Goal: Task Accomplishment & Management: Manage account settings

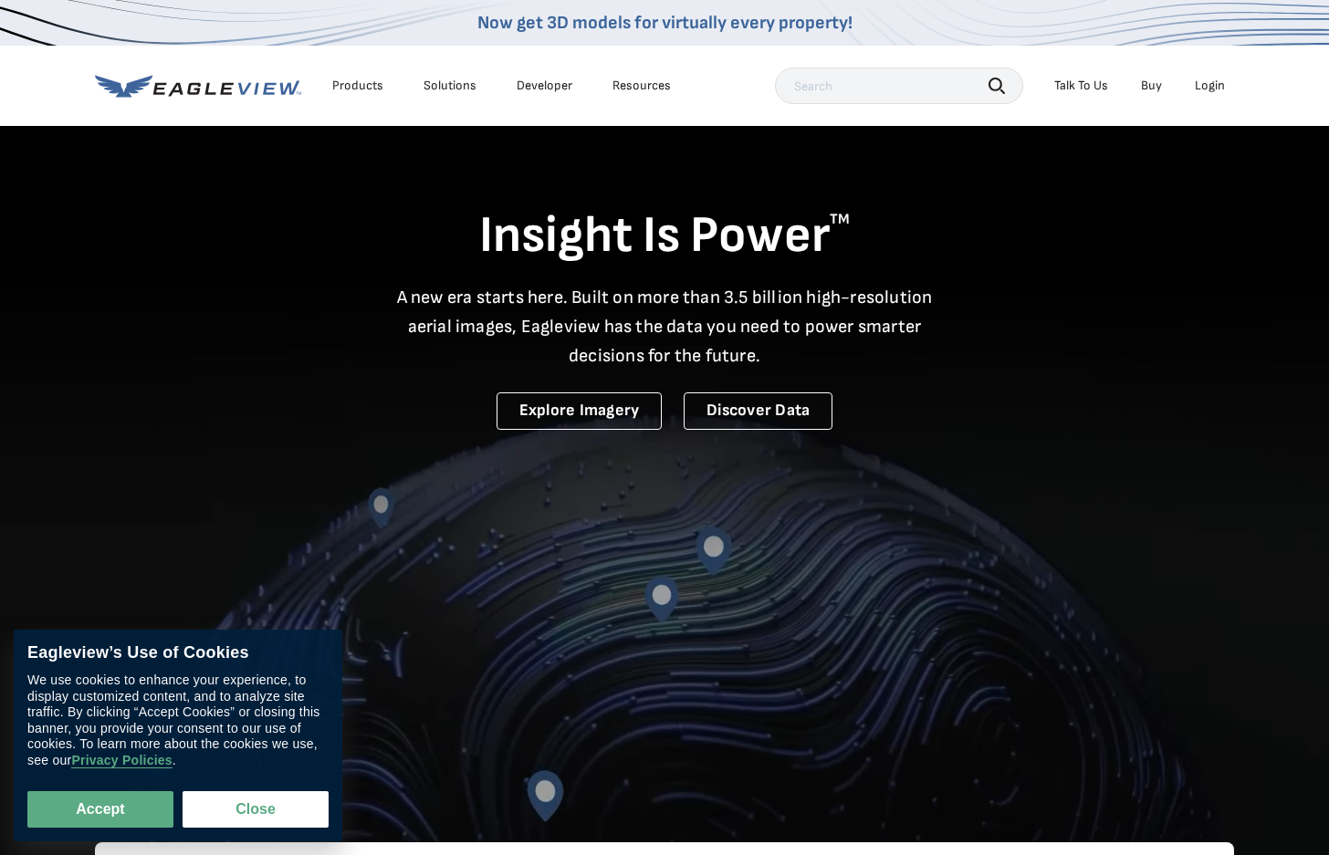
click at [1208, 85] on div "Login" at bounding box center [1210, 86] width 30 height 16
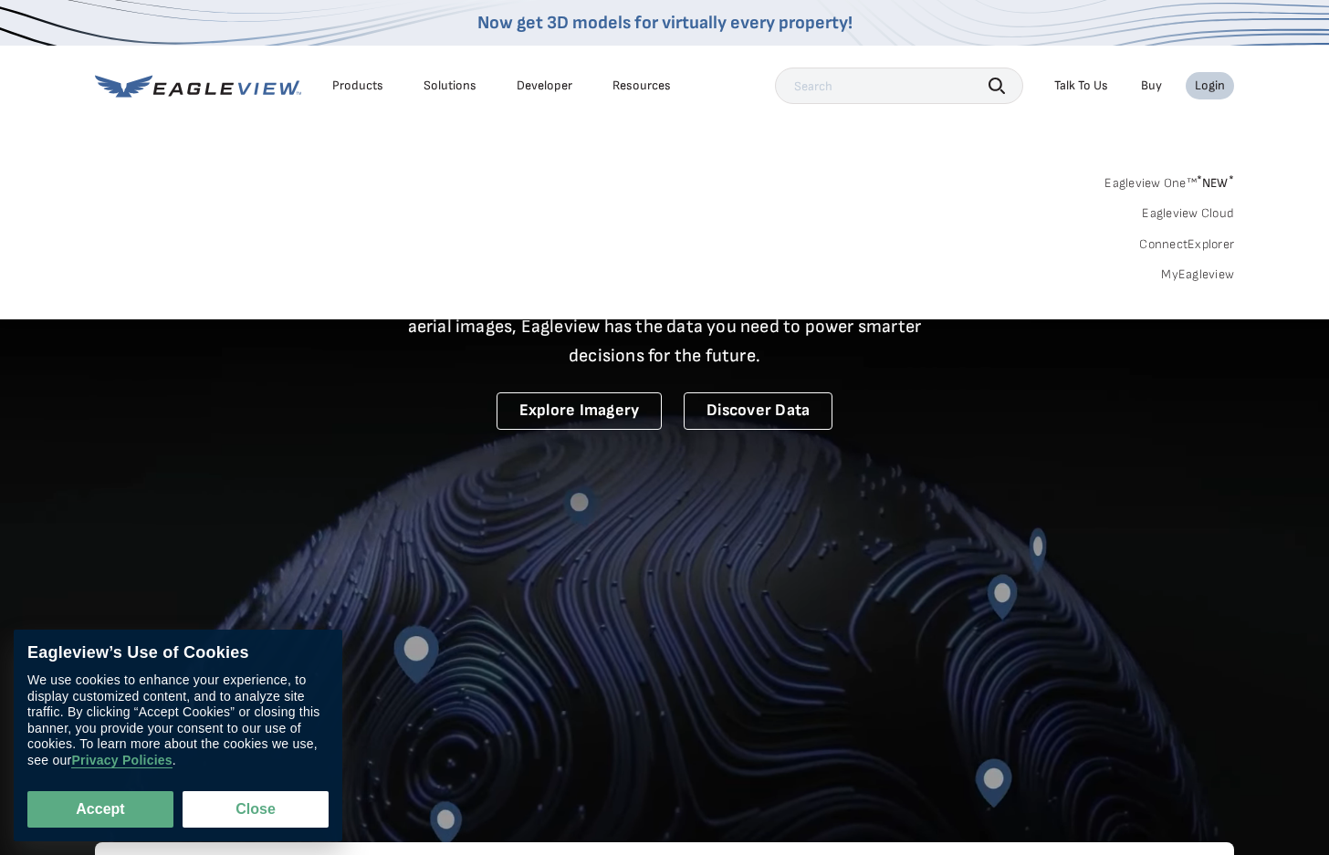
click at [1209, 276] on link "MyEagleview" at bounding box center [1197, 275] width 73 height 16
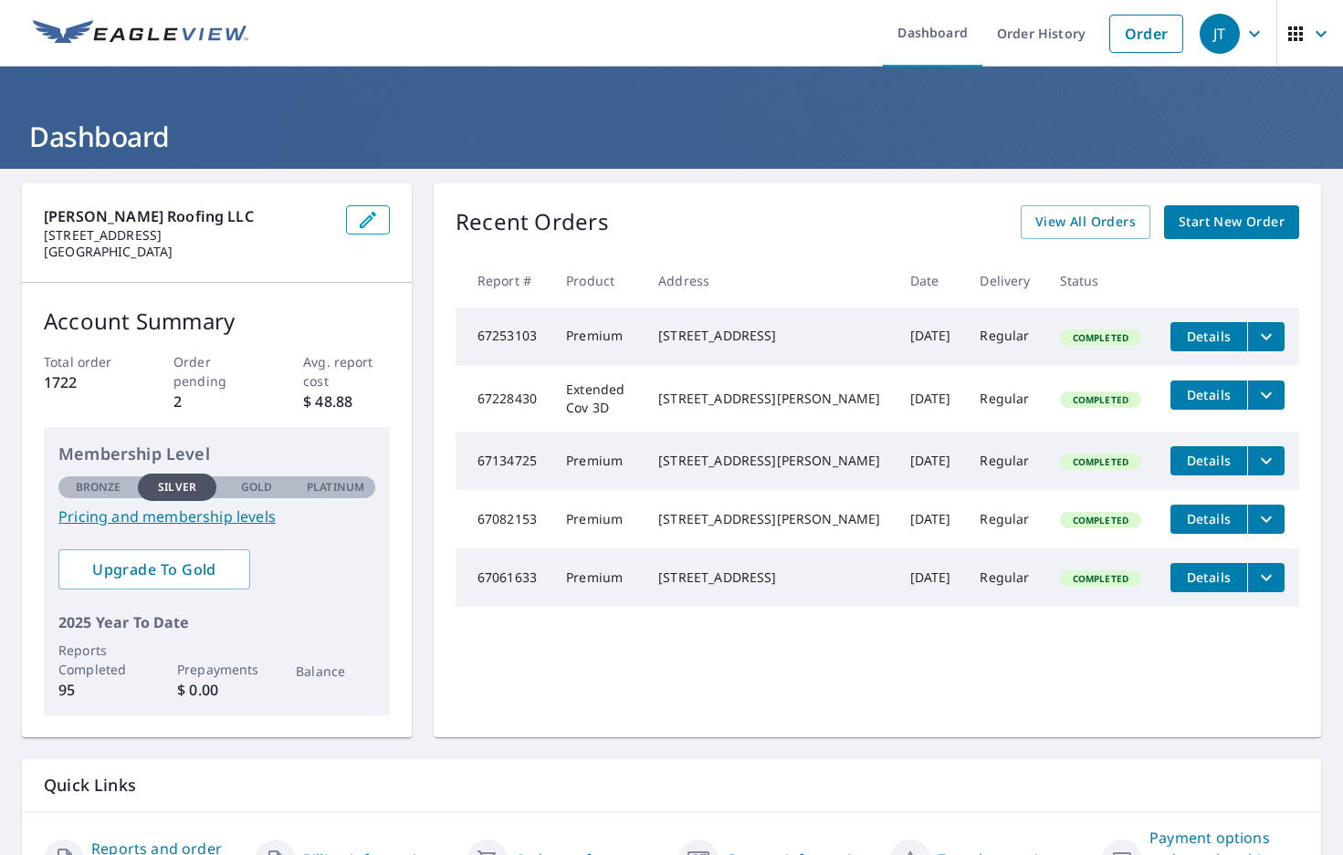
click at [1243, 31] on icon "button" at bounding box center [1254, 34] width 22 height 22
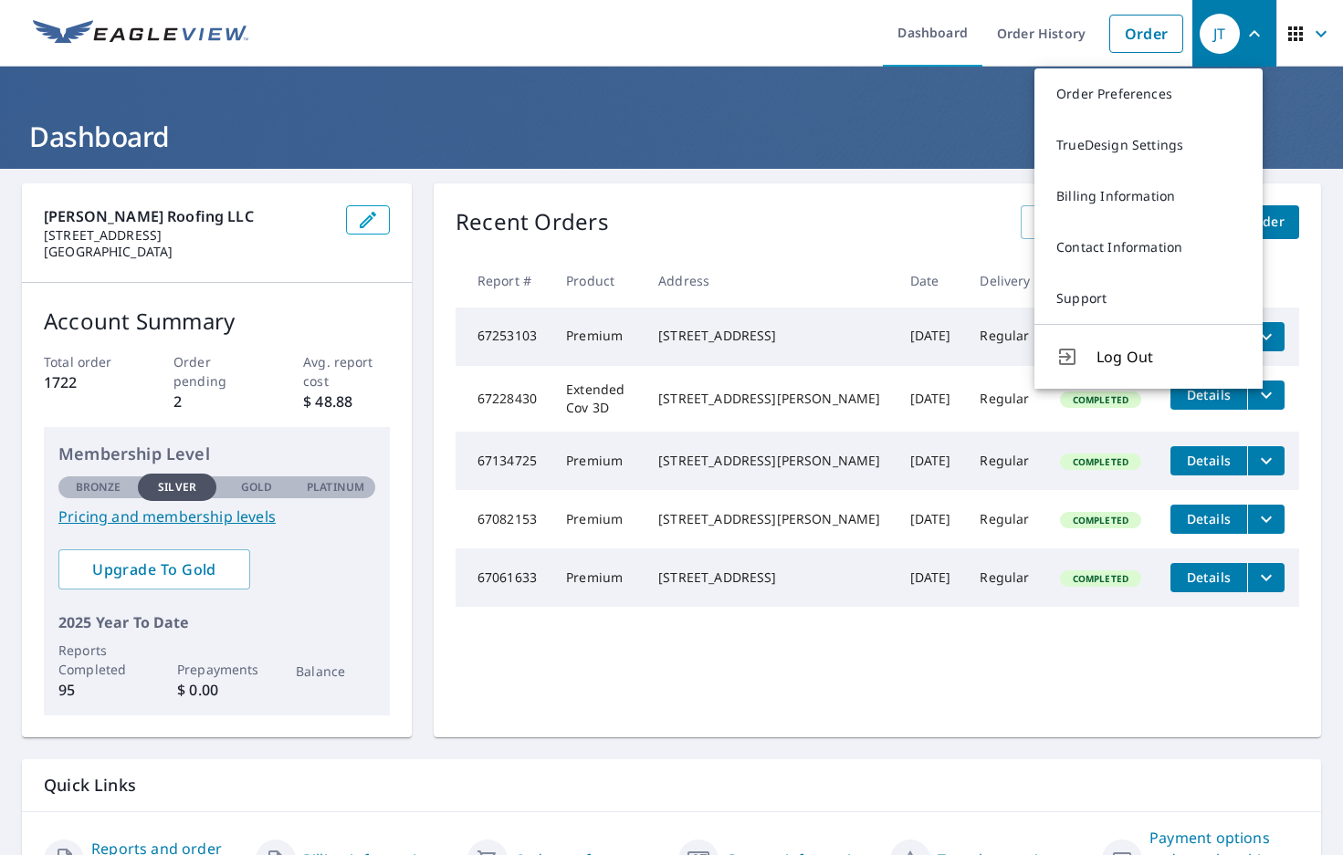
click at [1243, 31] on icon "button" at bounding box center [1254, 34] width 22 height 22
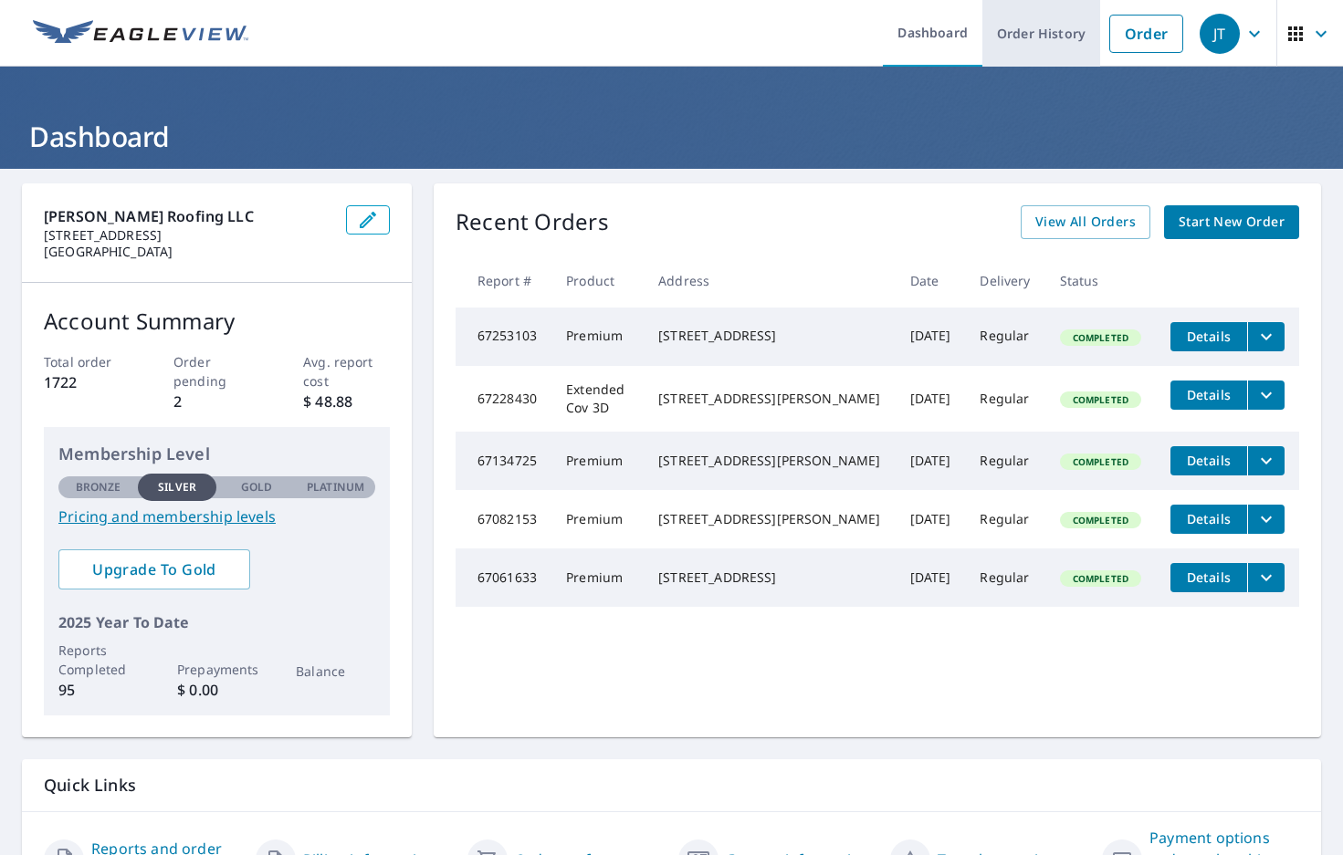
click at [1025, 41] on link "Order History" at bounding box center [1041, 33] width 118 height 67
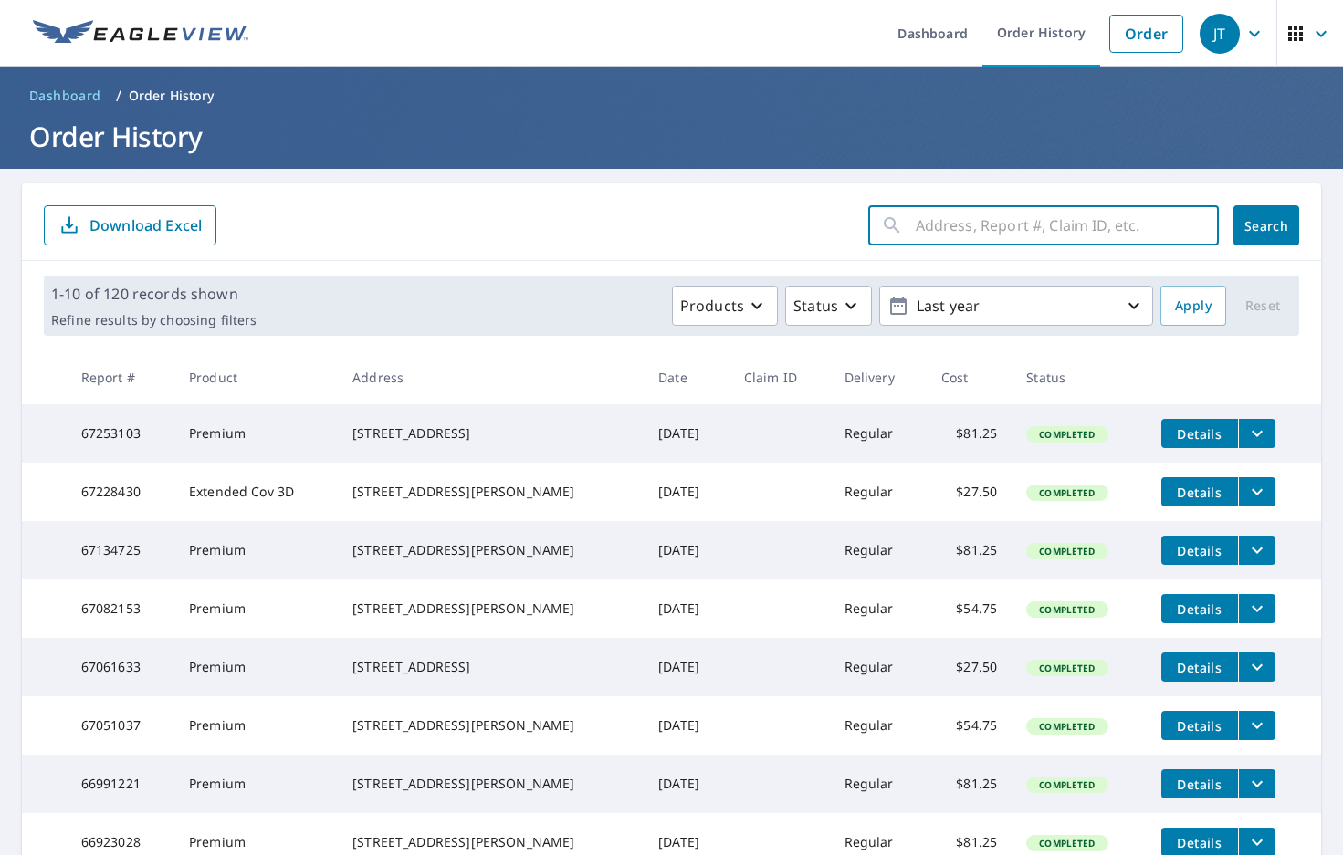
click at [945, 238] on input "text" at bounding box center [1067, 225] width 303 height 51
type input "210 timber"
click button "Search" at bounding box center [1266, 225] width 66 height 40
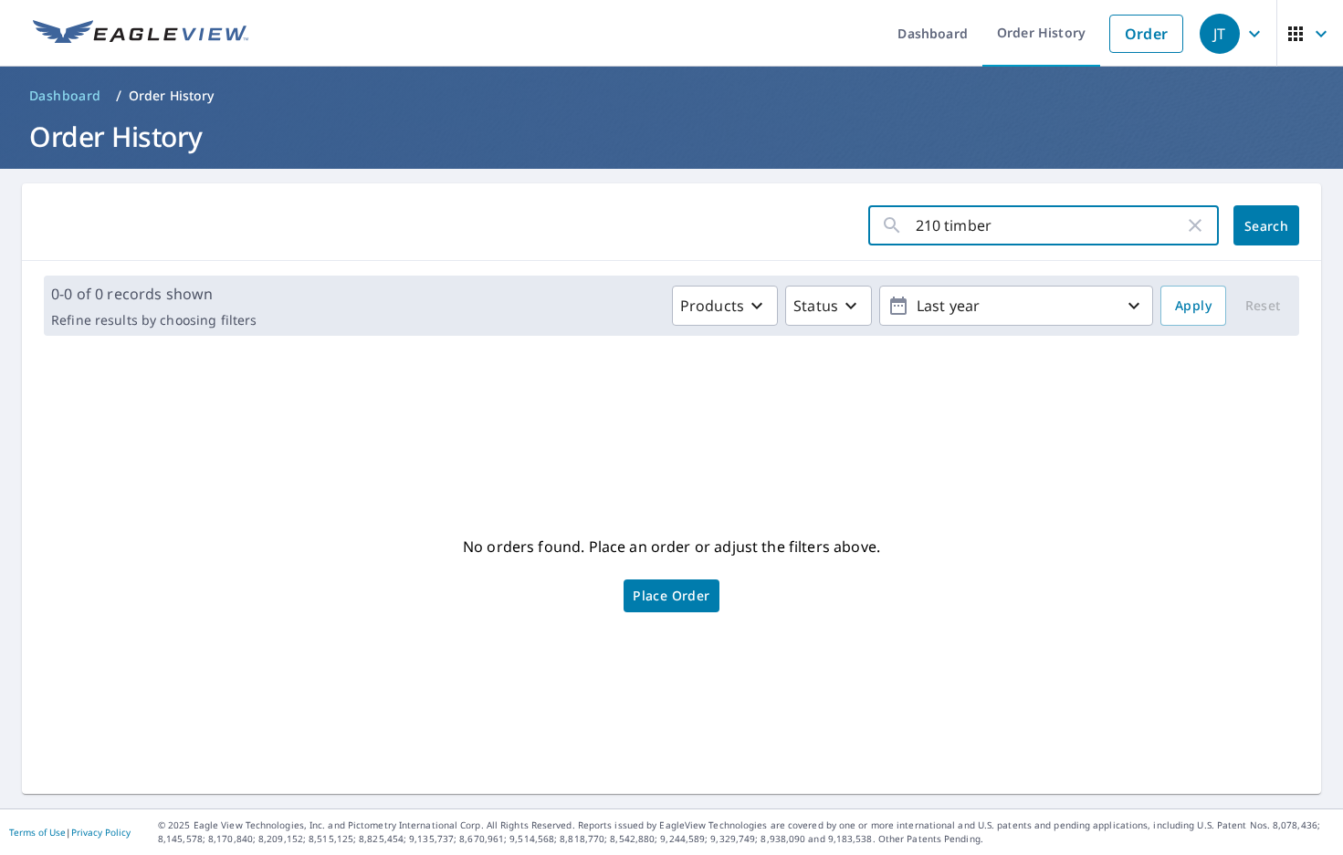
click at [979, 229] on input "210 timber" at bounding box center [1050, 225] width 268 height 51
type input "210 timber falls"
click at [1249, 220] on span "Search" at bounding box center [1266, 225] width 37 height 17
click at [1018, 229] on input "210 timber falls" at bounding box center [1050, 225] width 268 height 51
type input "210"
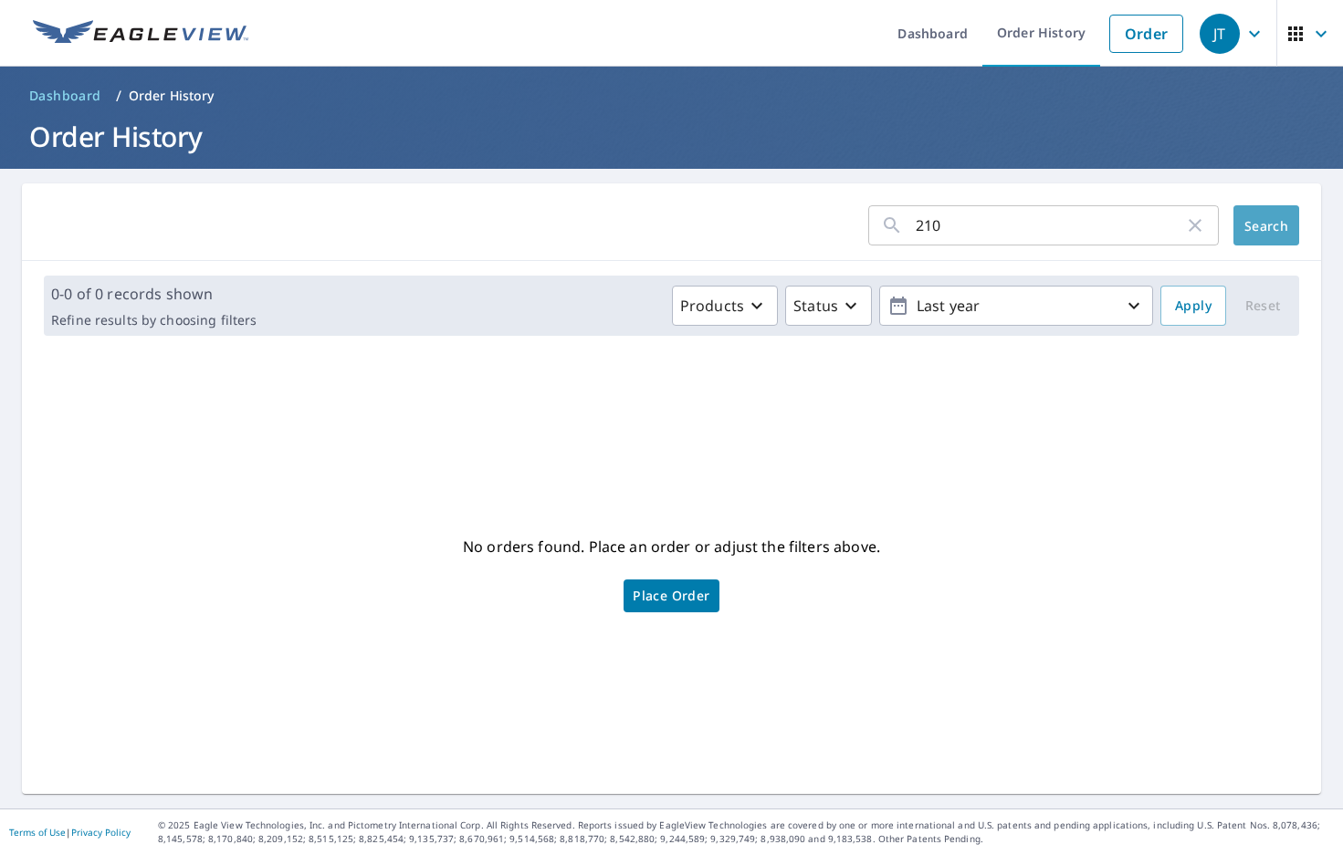
click at [1249, 234] on span "Search" at bounding box center [1266, 225] width 37 height 17
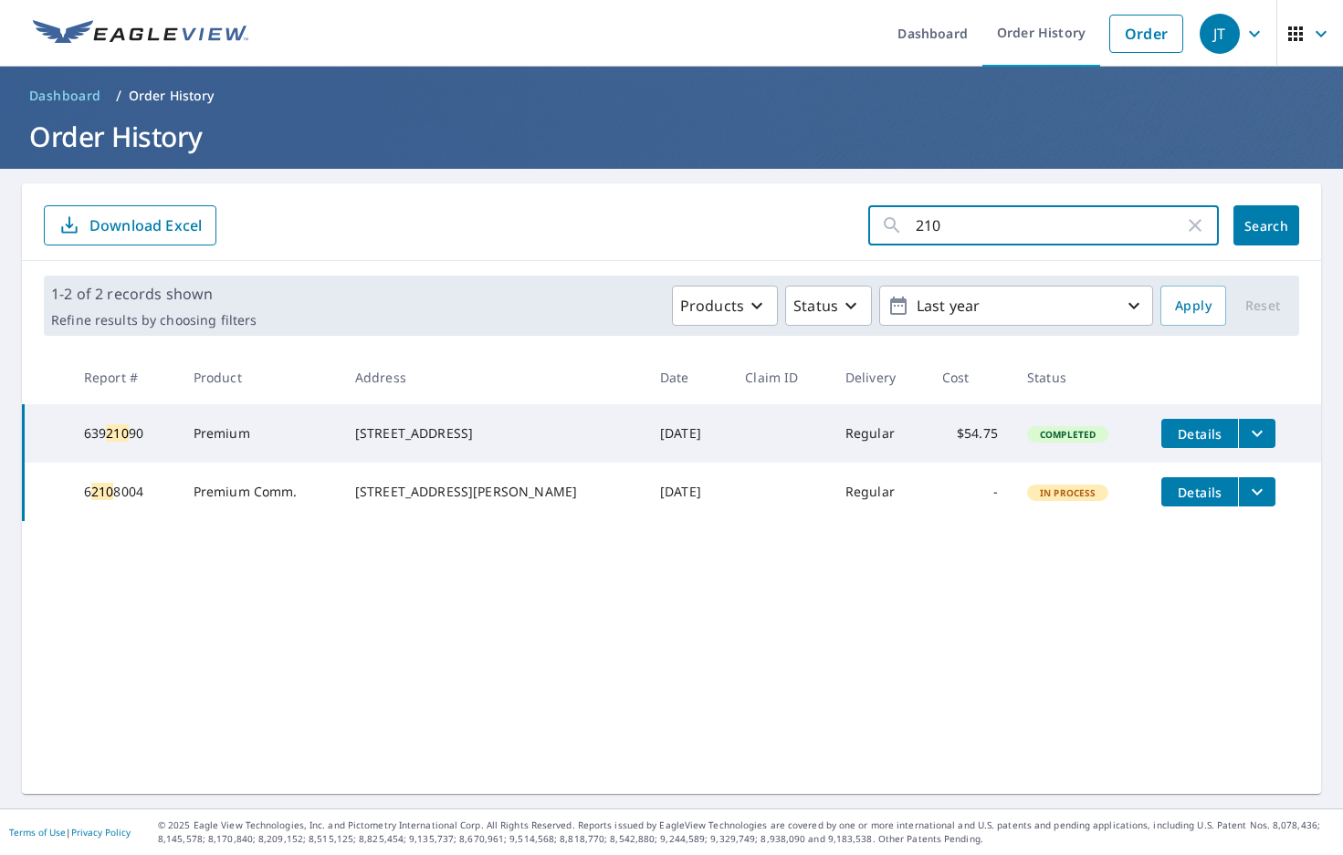
drag, startPoint x: 958, startPoint y: 223, endPoint x: 793, endPoint y: 232, distance: 164.6
click at [793, 232] on form "210 ​ Search Download Excel" at bounding box center [671, 225] width 1255 height 40
type input "timber"
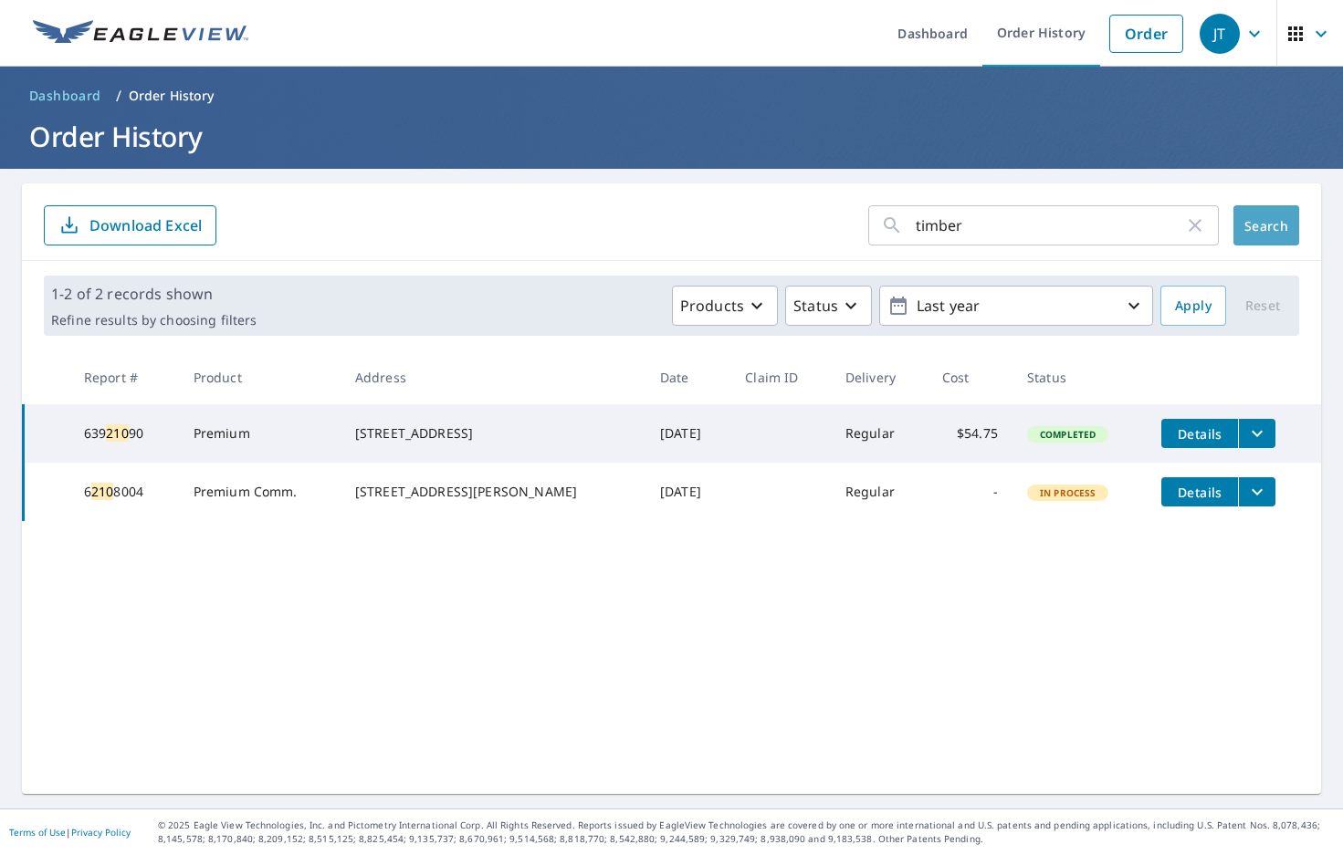
click at [1248, 227] on span "Search" at bounding box center [1266, 225] width 37 height 17
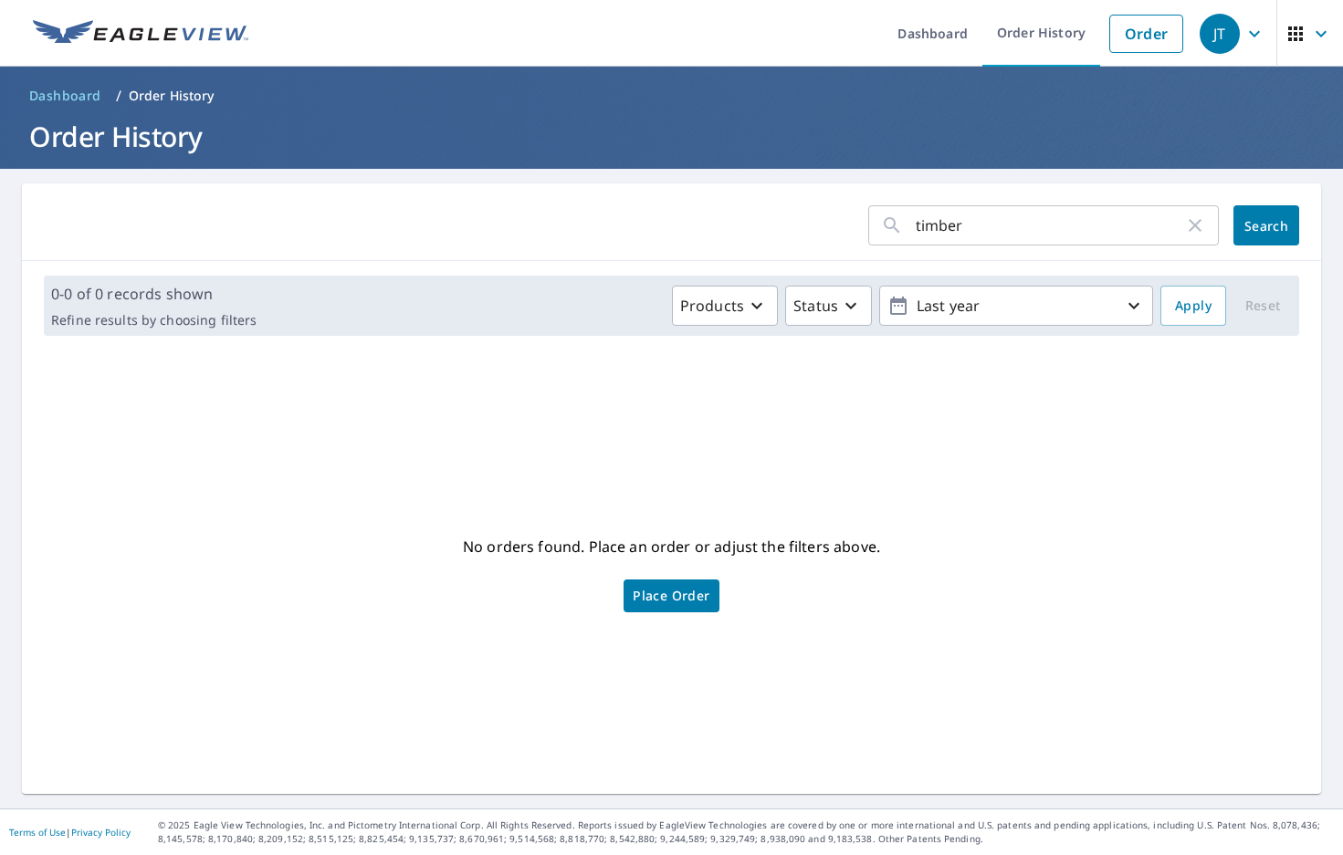
click at [1189, 220] on icon "button" at bounding box center [1195, 226] width 22 height 22
click at [1139, 41] on link "Order" at bounding box center [1146, 34] width 74 height 38
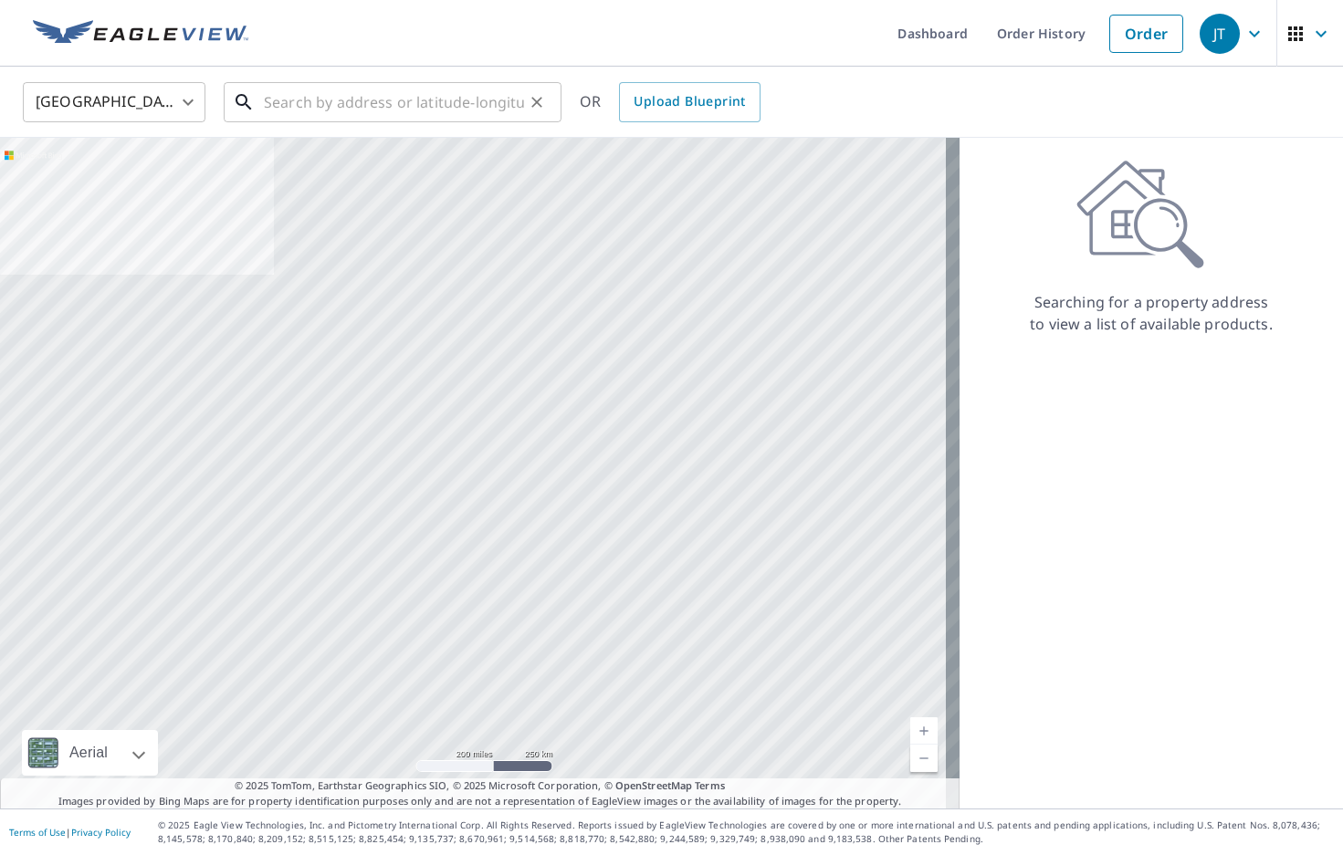
click at [467, 110] on input "text" at bounding box center [394, 102] width 260 height 51
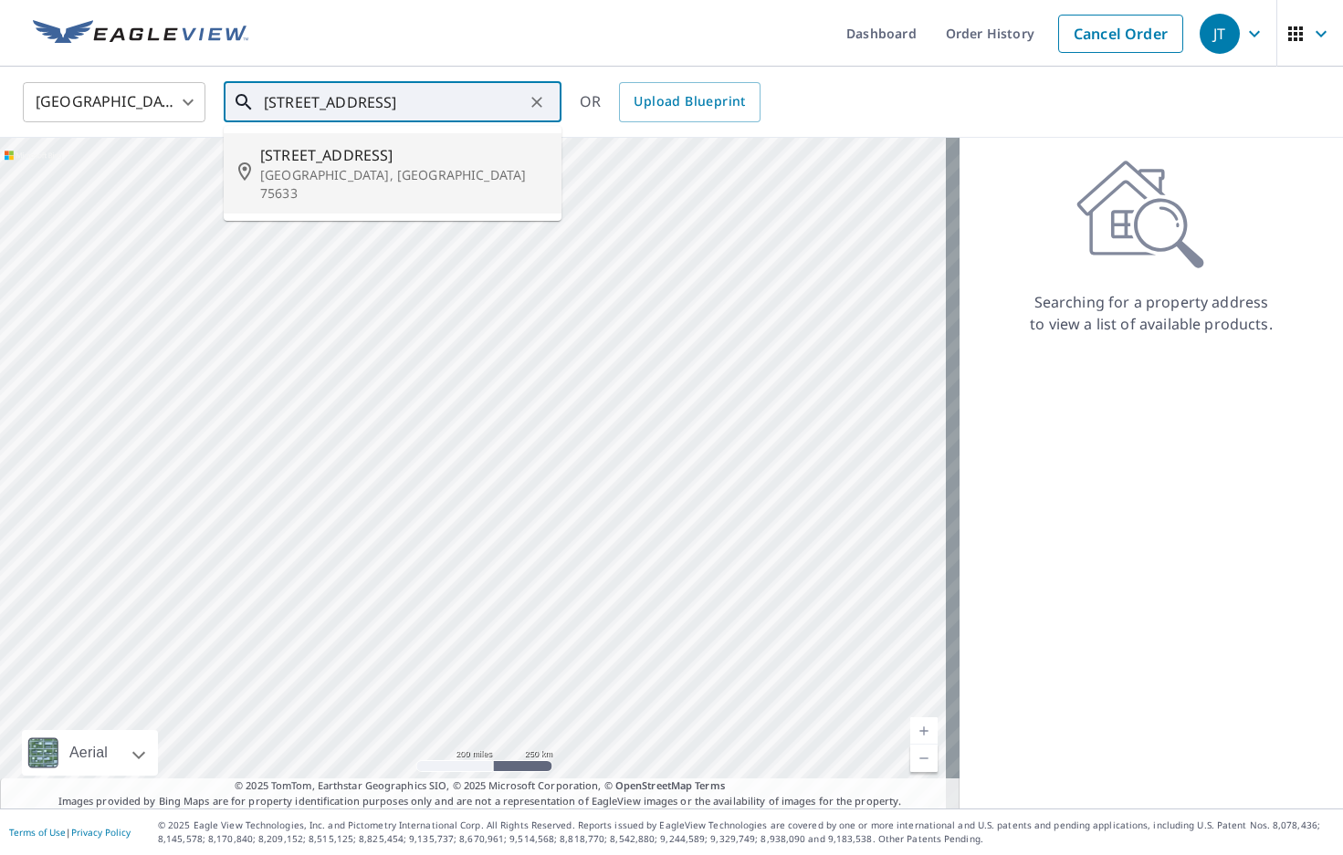
click at [337, 162] on span "[STREET_ADDRESS]" at bounding box center [403, 155] width 287 height 22
type input "[STREET_ADDRESS][PERSON_NAME]"
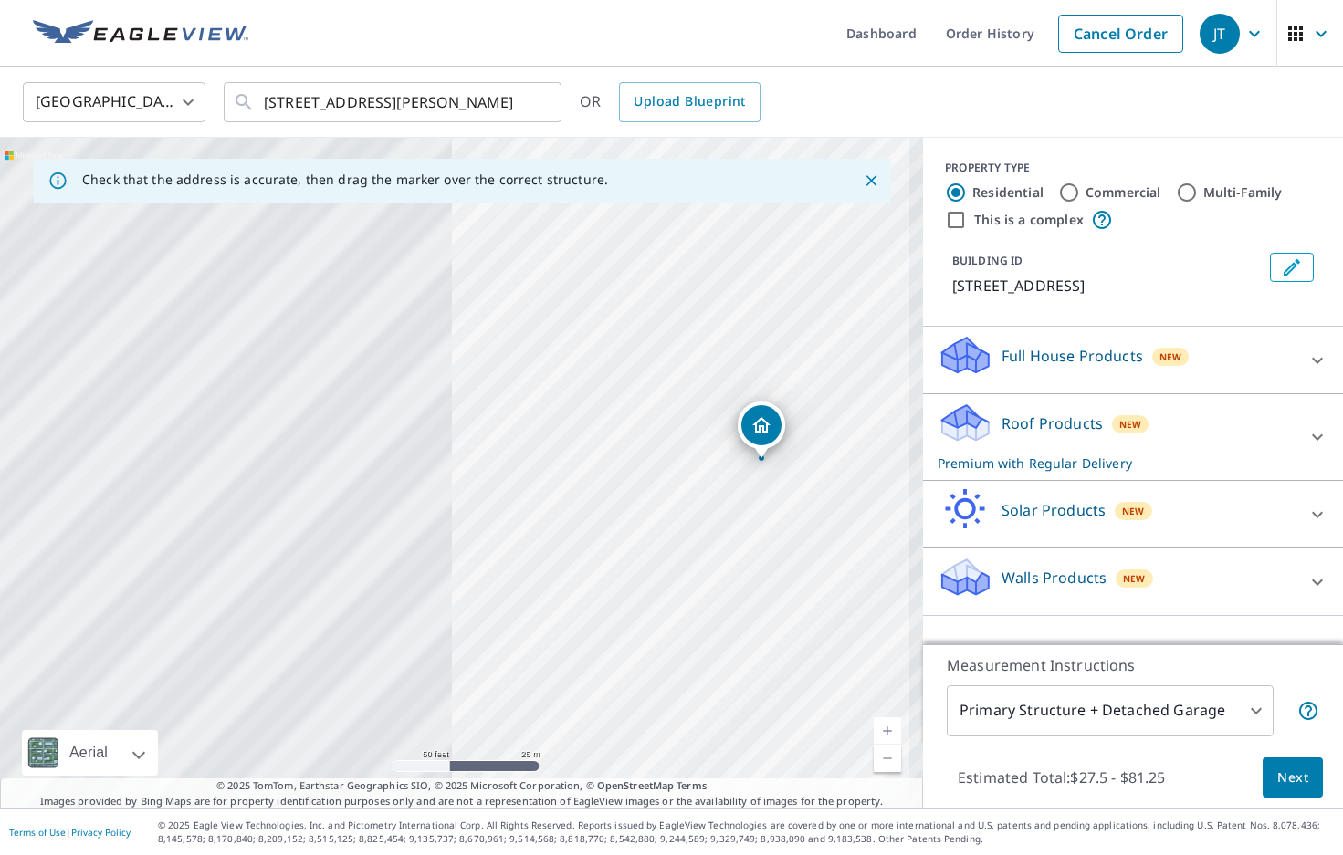
drag, startPoint x: 437, startPoint y: 502, endPoint x: 862, endPoint y: 488, distance: 424.8
click at [873, 487] on div "[STREET_ADDRESS][PERSON_NAME]" at bounding box center [461, 473] width 923 height 671
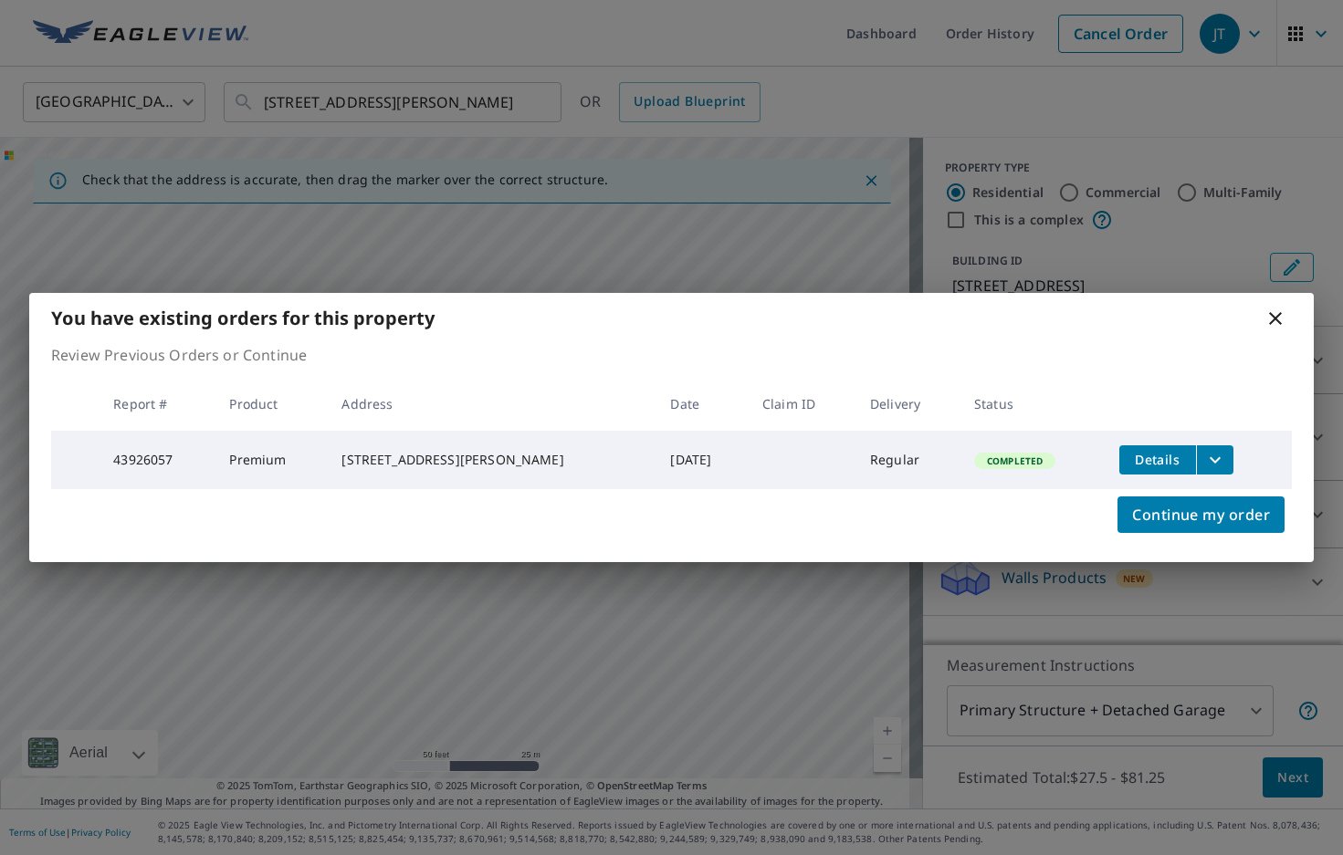
click at [1209, 451] on icon "filesDropdownBtn-43926057" at bounding box center [1215, 460] width 22 height 22
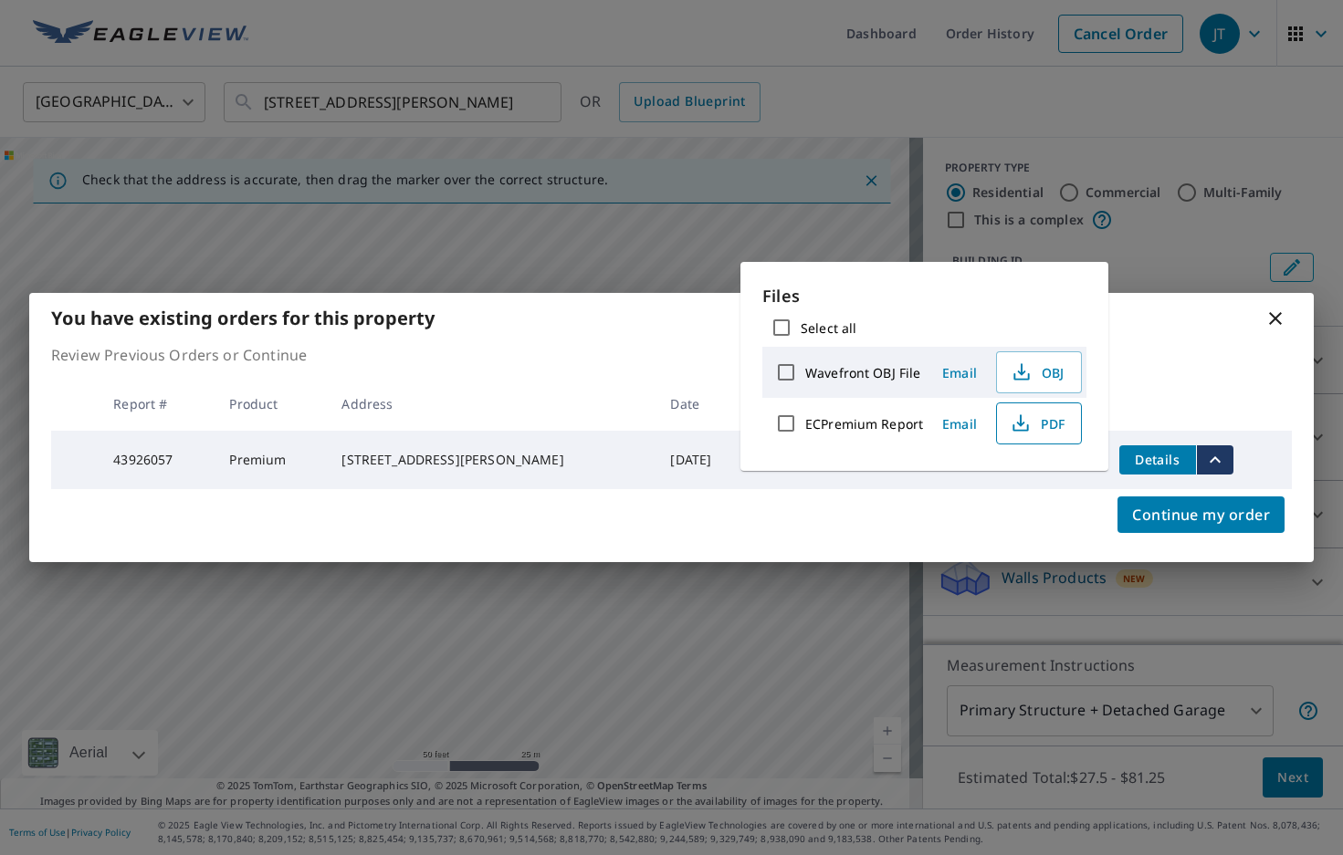
click at [1046, 427] on span "PDF" at bounding box center [1037, 424] width 58 height 22
click at [1283, 319] on div "You have existing orders for this property" at bounding box center [671, 318] width 1285 height 50
